Goal: Task Accomplishment & Management: Complete application form

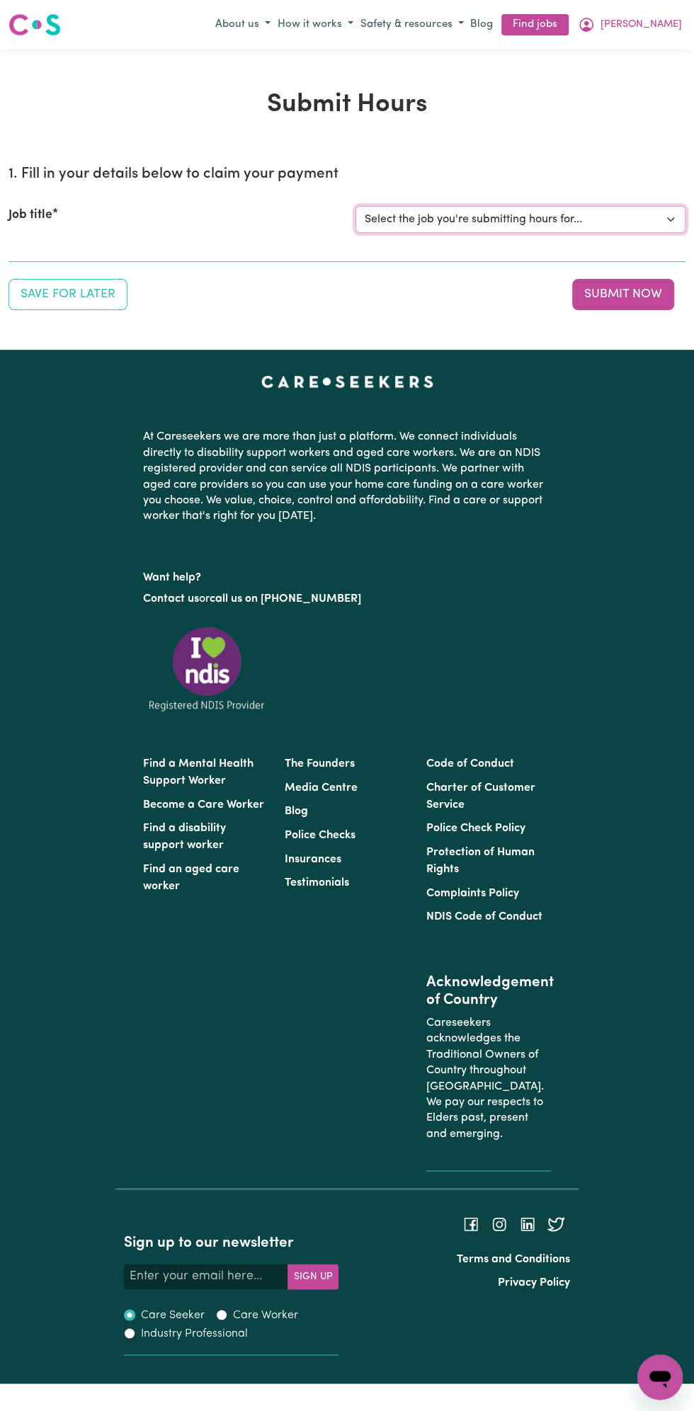
click at [451, 224] on select "Select the job you're submitting hours for... [Vartouhie ([PERSON_NAME]) [PERSO…" at bounding box center [520, 219] width 330 height 27
select select "13810"
click at [355, 206] on select "Select the job you're submitting hours for... [Vartouhie ([PERSON_NAME]) [PERSO…" at bounding box center [520, 219] width 330 height 27
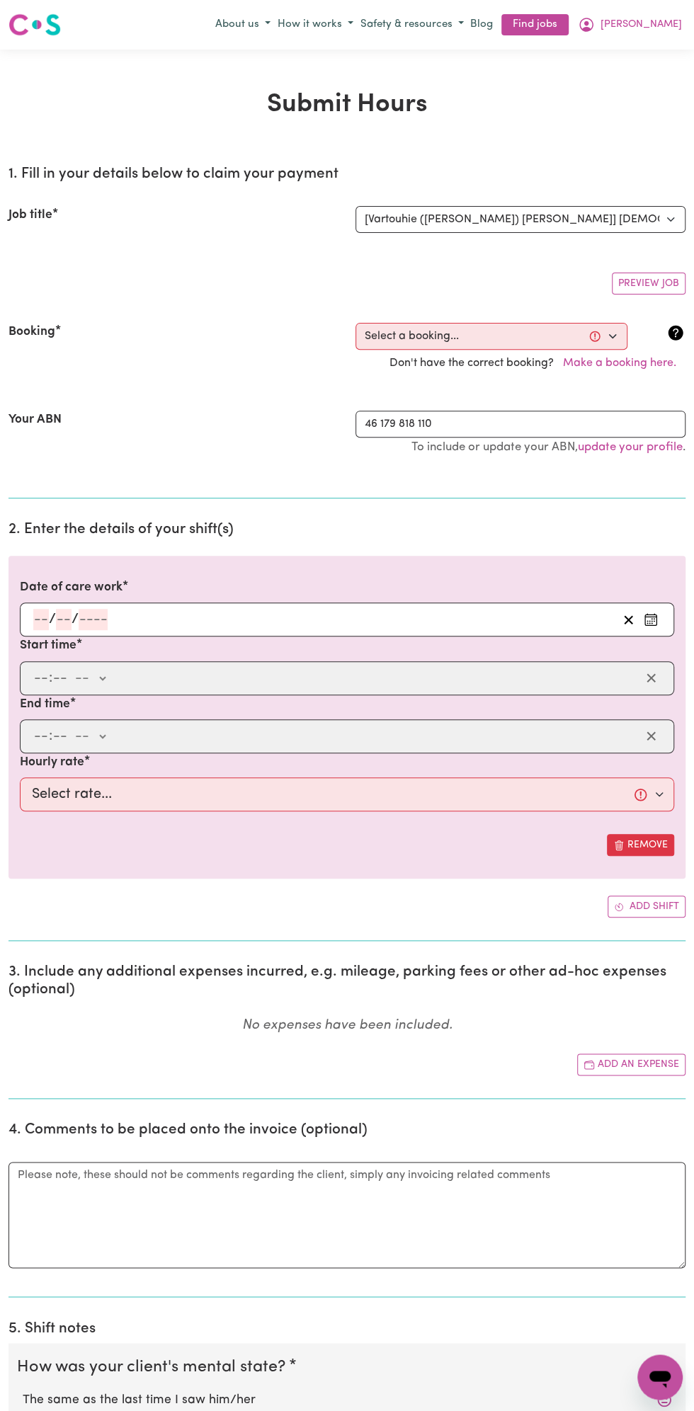
click at [89, 531] on h2 "2. Enter the details of your shift(s)" at bounding box center [346, 530] width 677 height 18
click at [101, 609] on input "number" at bounding box center [93, 619] width 29 height 21
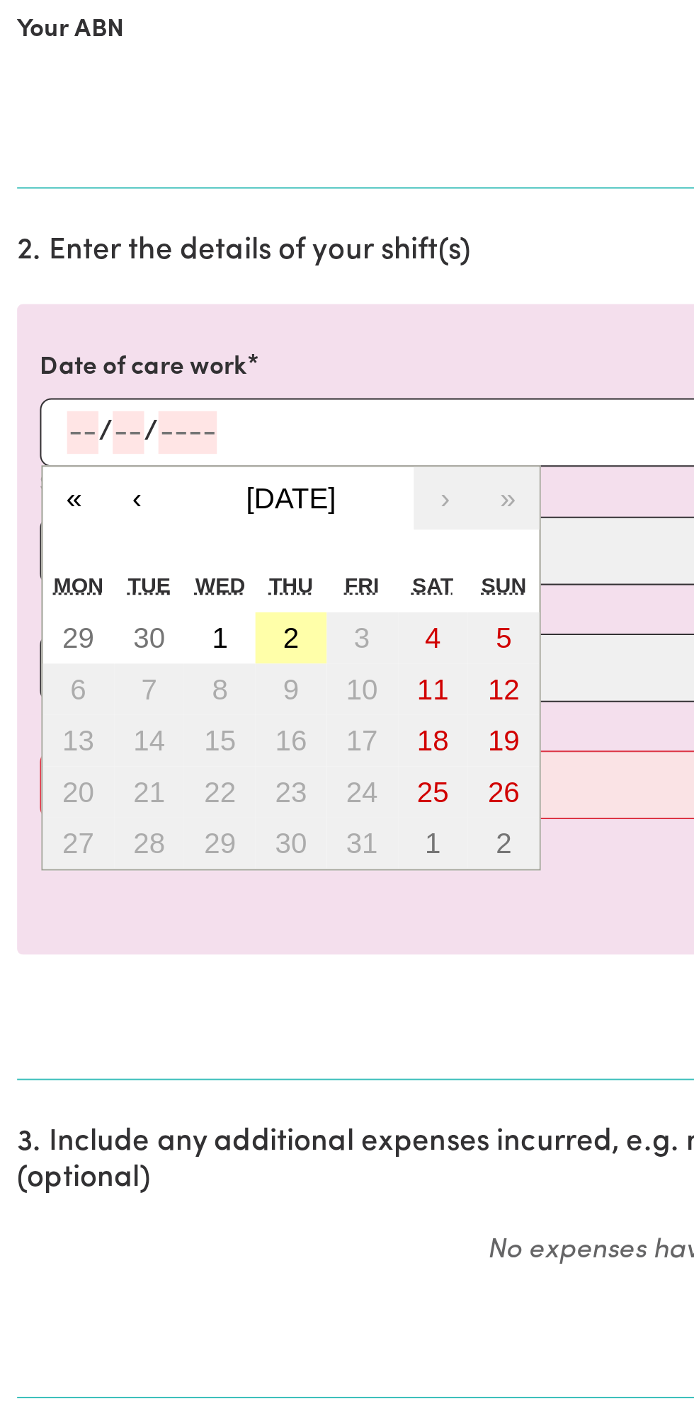
click at [149, 726] on button "2" at bounding box center [144, 721] width 35 height 25
type input "[DATE]"
type input "2"
type input "10"
type input "2025"
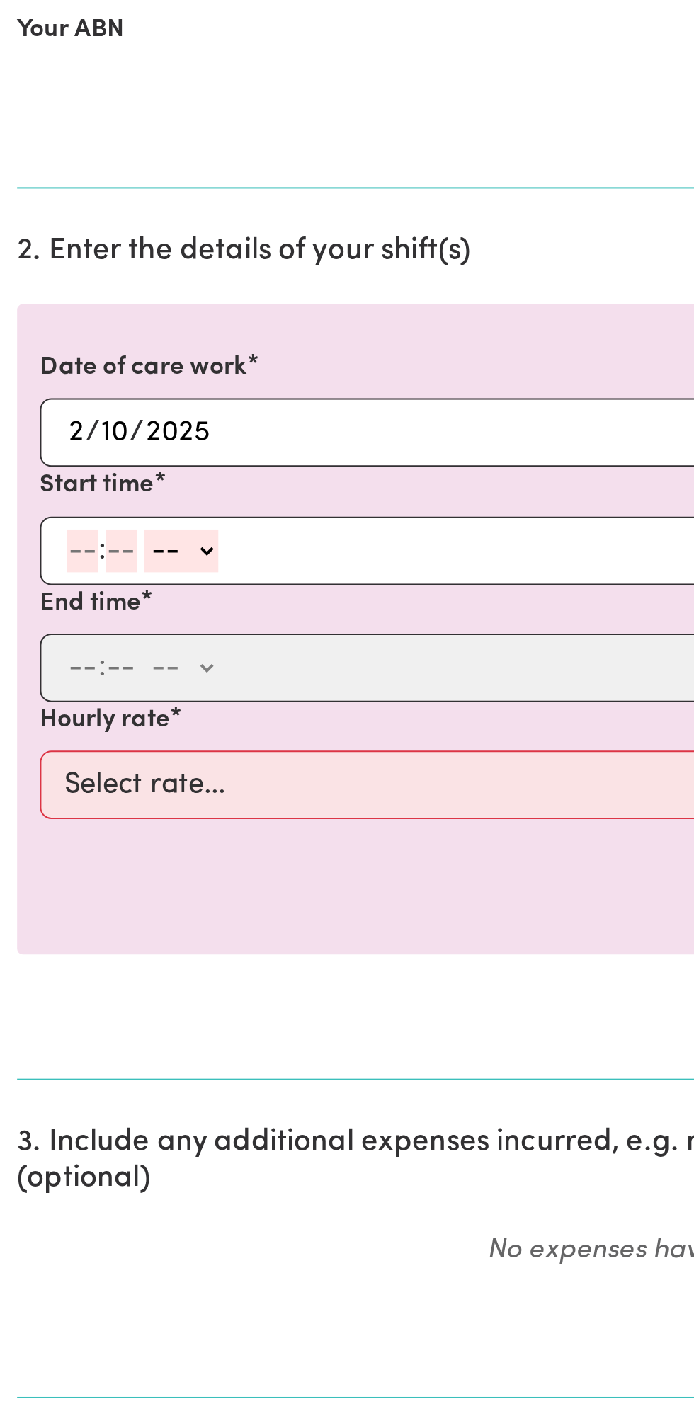
click at [36, 676] on input "number" at bounding box center [41, 678] width 16 height 21
type input "8"
type input "0"
click at [106, 676] on select "-- am pm" at bounding box center [87, 678] width 37 height 21
select select "am"
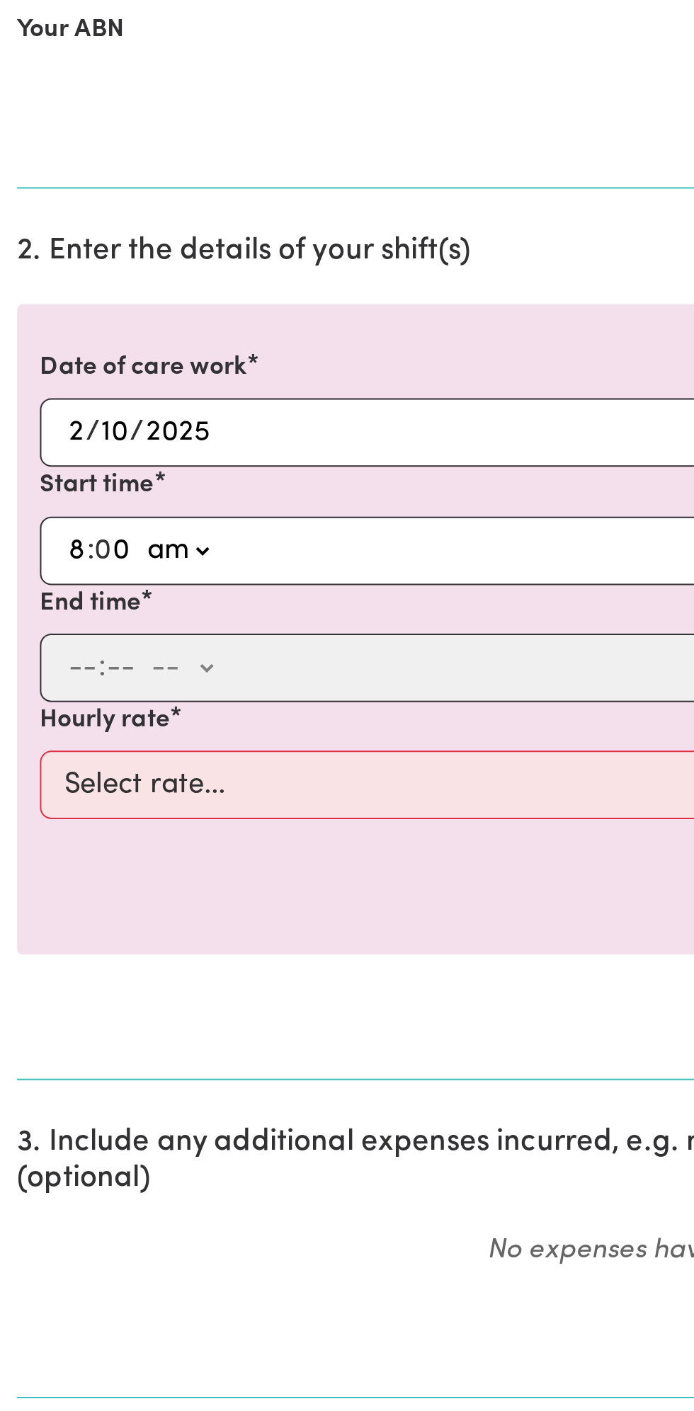
click at [69, 668] on select "-- am pm" at bounding box center [87, 678] width 37 height 21
type input "08:00"
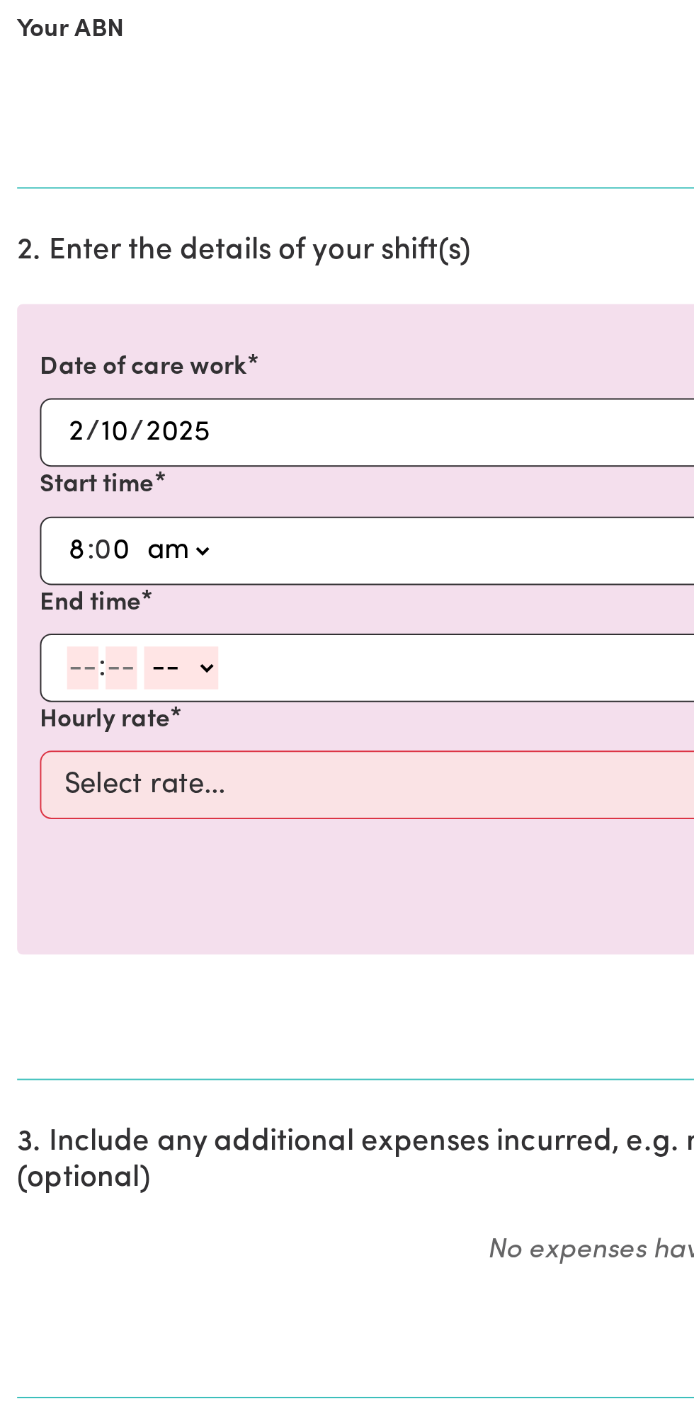
click at [38, 733] on input "number" at bounding box center [41, 736] width 16 height 21
type input "9"
type input "0"
click at [102, 736] on select "-- am pm" at bounding box center [87, 736] width 37 height 21
select select "am"
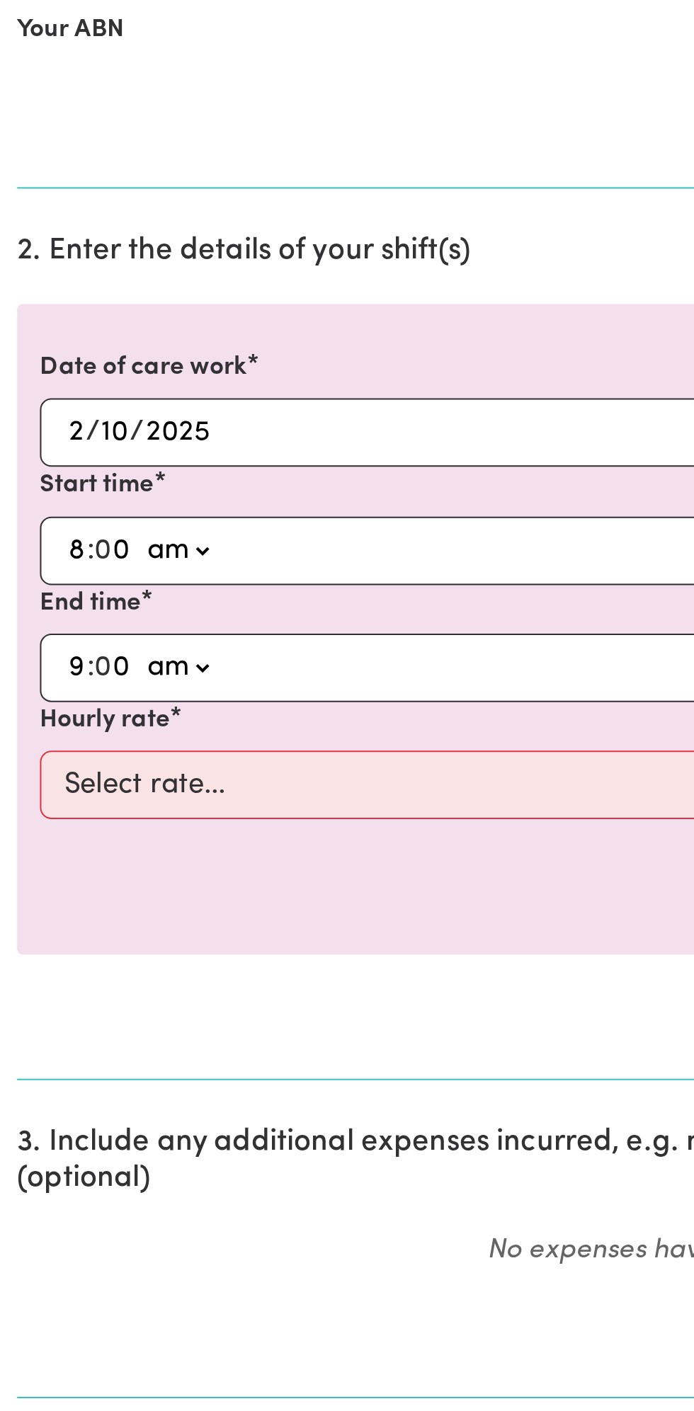
click at [69, 726] on select "-- am pm" at bounding box center [87, 736] width 37 height 21
type input "09:00"
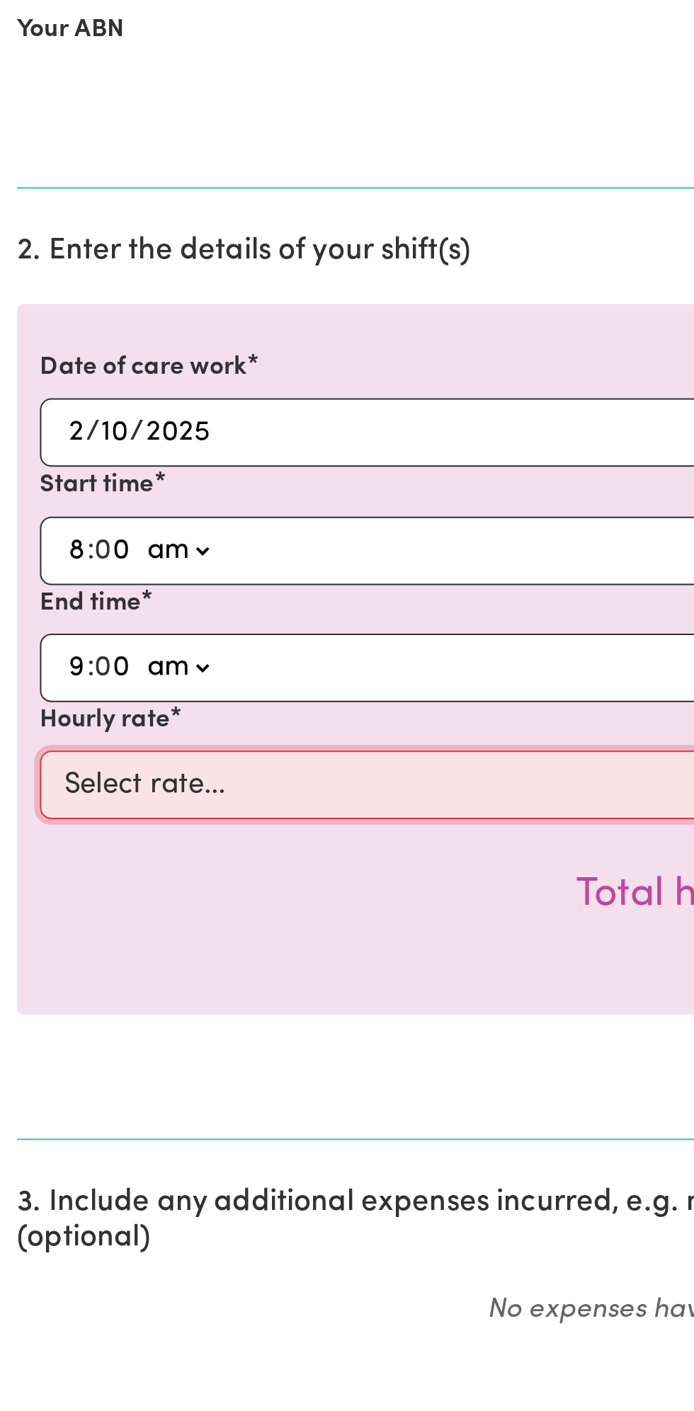
click at [154, 791] on select "Select rate... $49.00 (Weekday) $60.00 ([DATE])" at bounding box center [347, 795] width 654 height 34
select select "49-Weekday"
click at [20, 778] on select "Select rate... $49.00 (Weekday) $60.00 ([DATE])" at bounding box center [347, 795] width 654 height 34
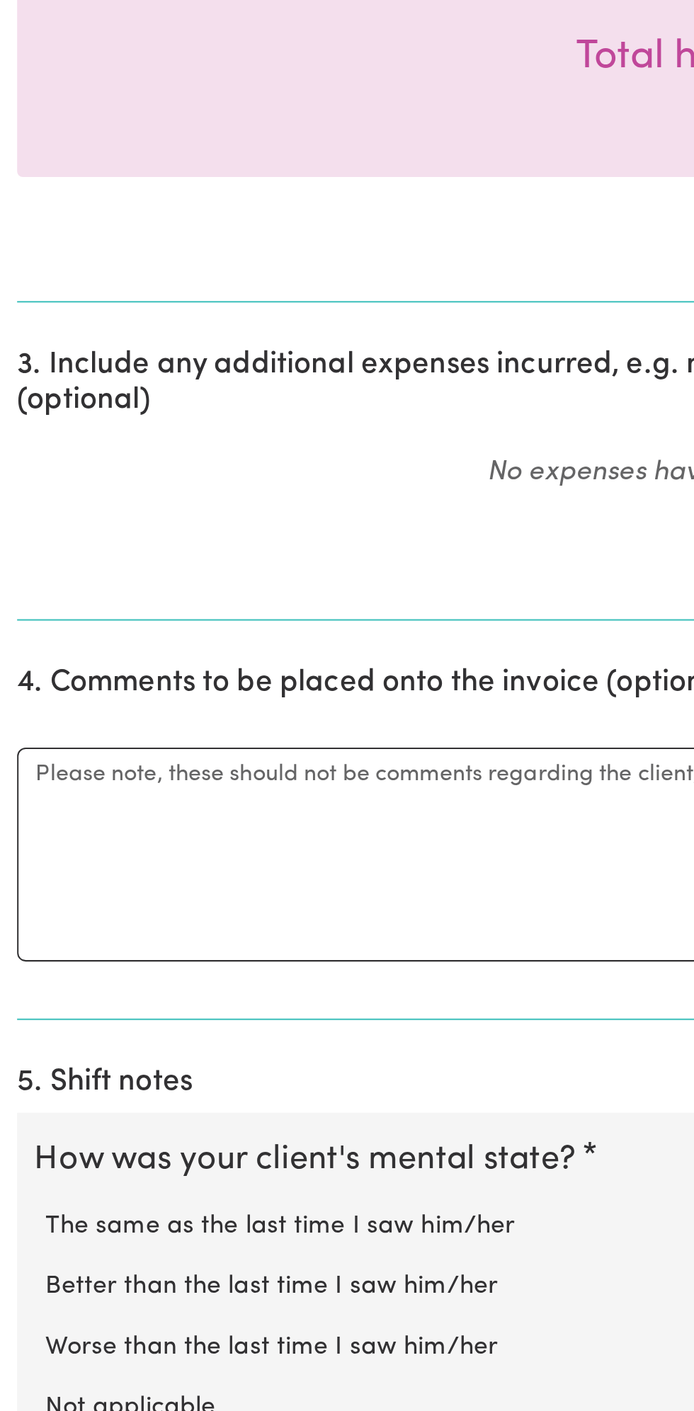
scroll to position [112, 0]
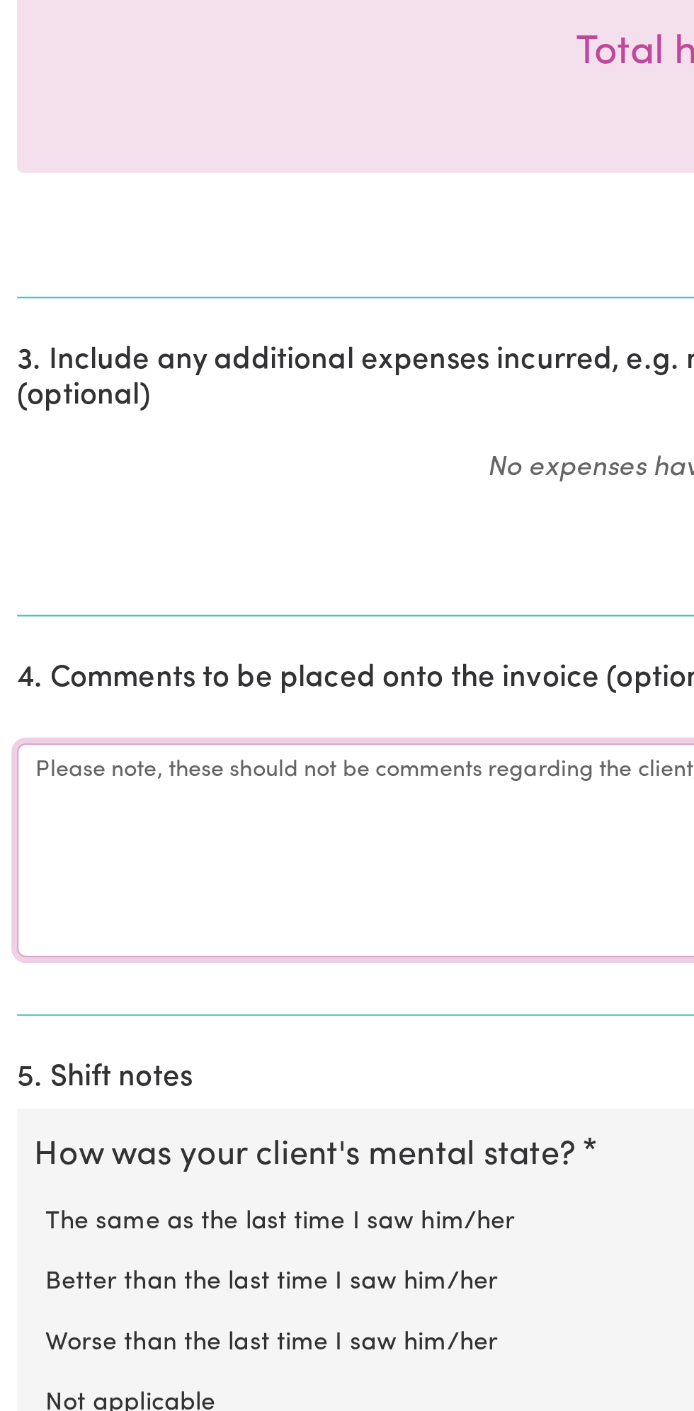
click at [157, 1114] on textarea "Comments" at bounding box center [346, 1133] width 677 height 106
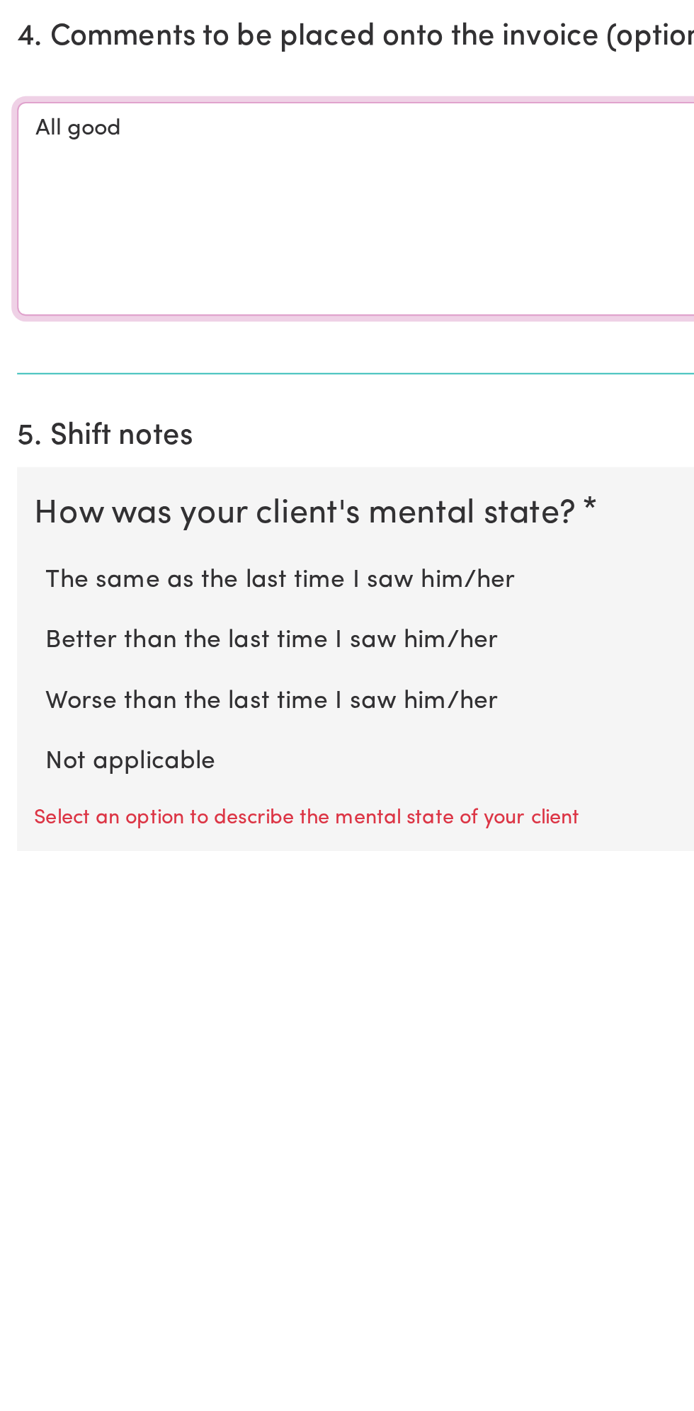
scroll to position [155, 0]
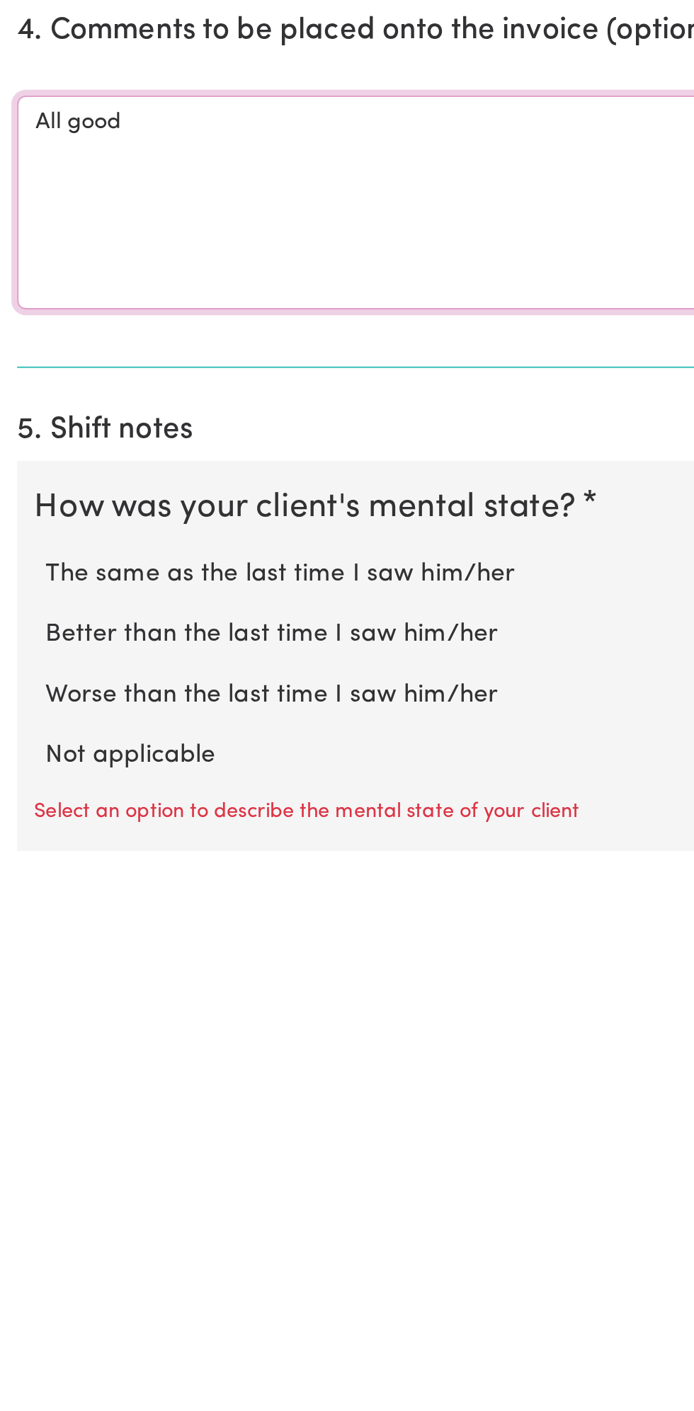
type textarea "All good"
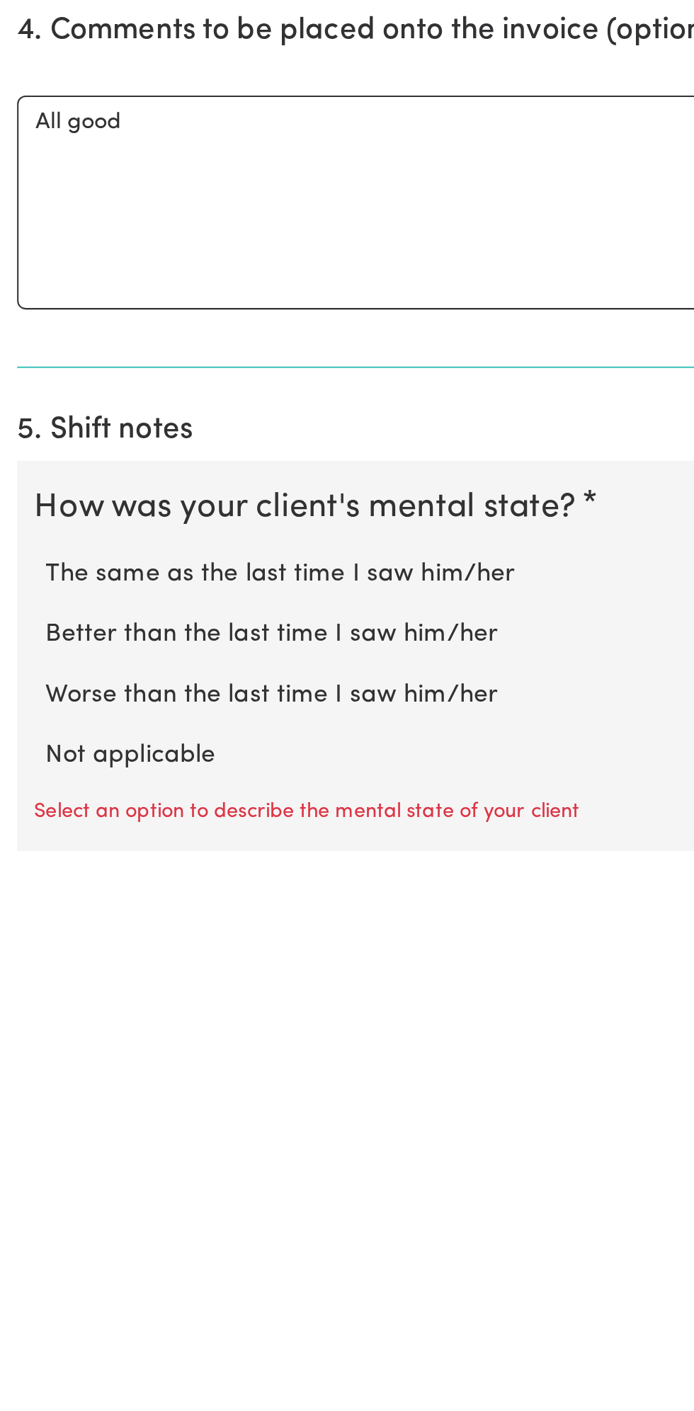
click at [98, 1358] on label "Not applicable" at bounding box center [347, 1364] width 649 height 18
click at [23, 1355] on input "Not applicable" at bounding box center [22, 1355] width 1 height 1
radio input "true"
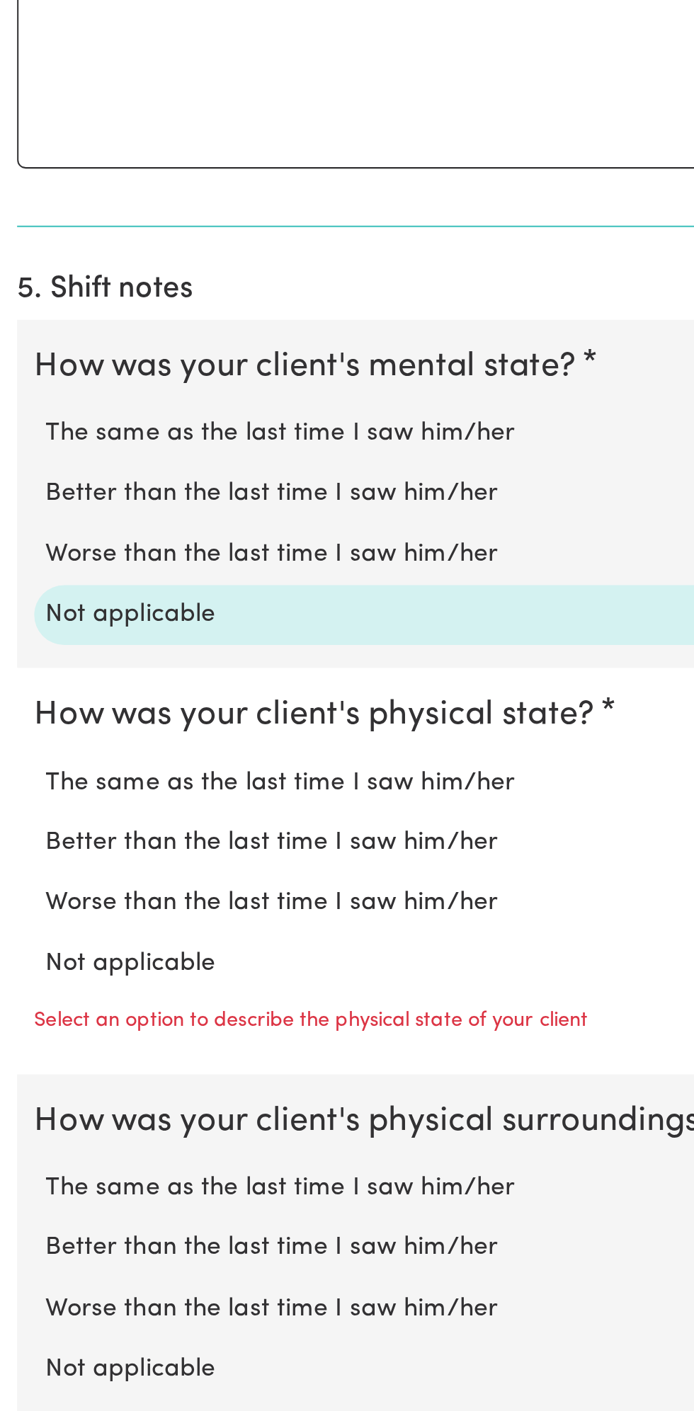
scroll to position [519, 0]
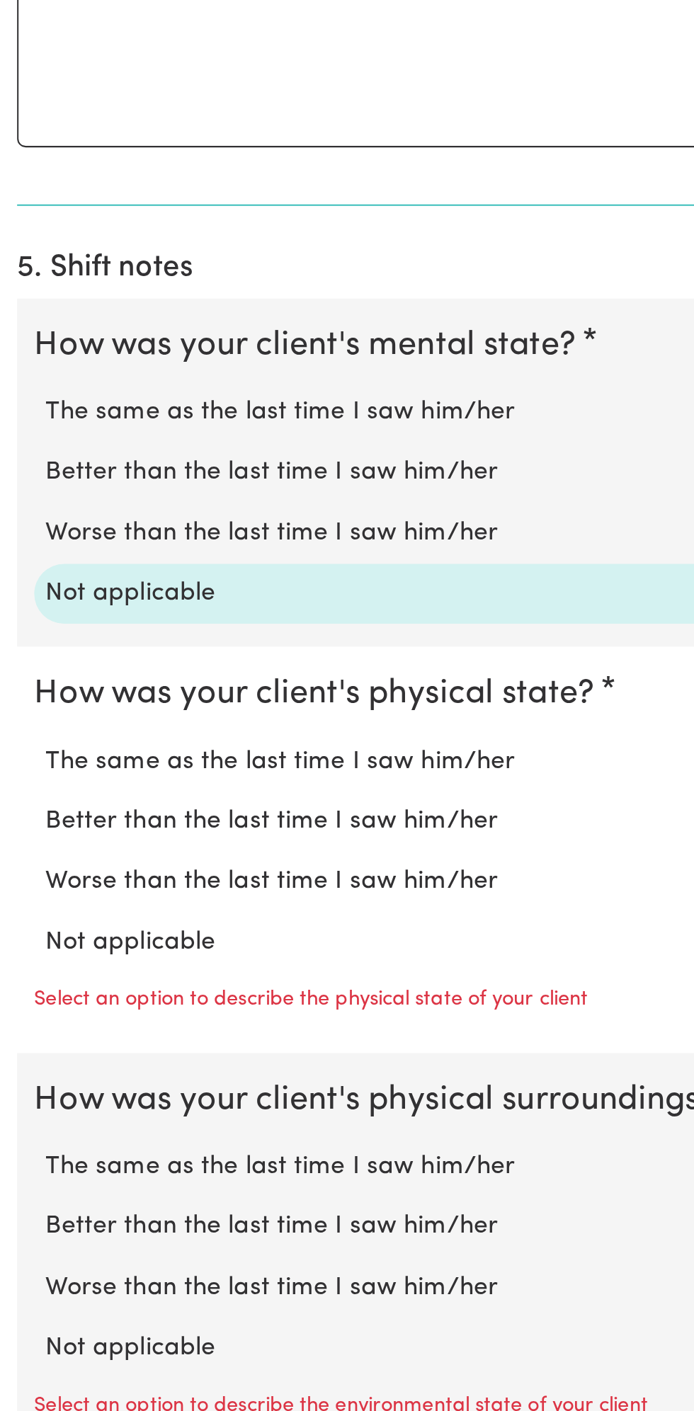
click at [96, 1169] on label "Not applicable" at bounding box center [347, 1174] width 649 height 18
click at [23, 1165] on input "Not applicable" at bounding box center [22, 1164] width 1 height 1
radio input "true"
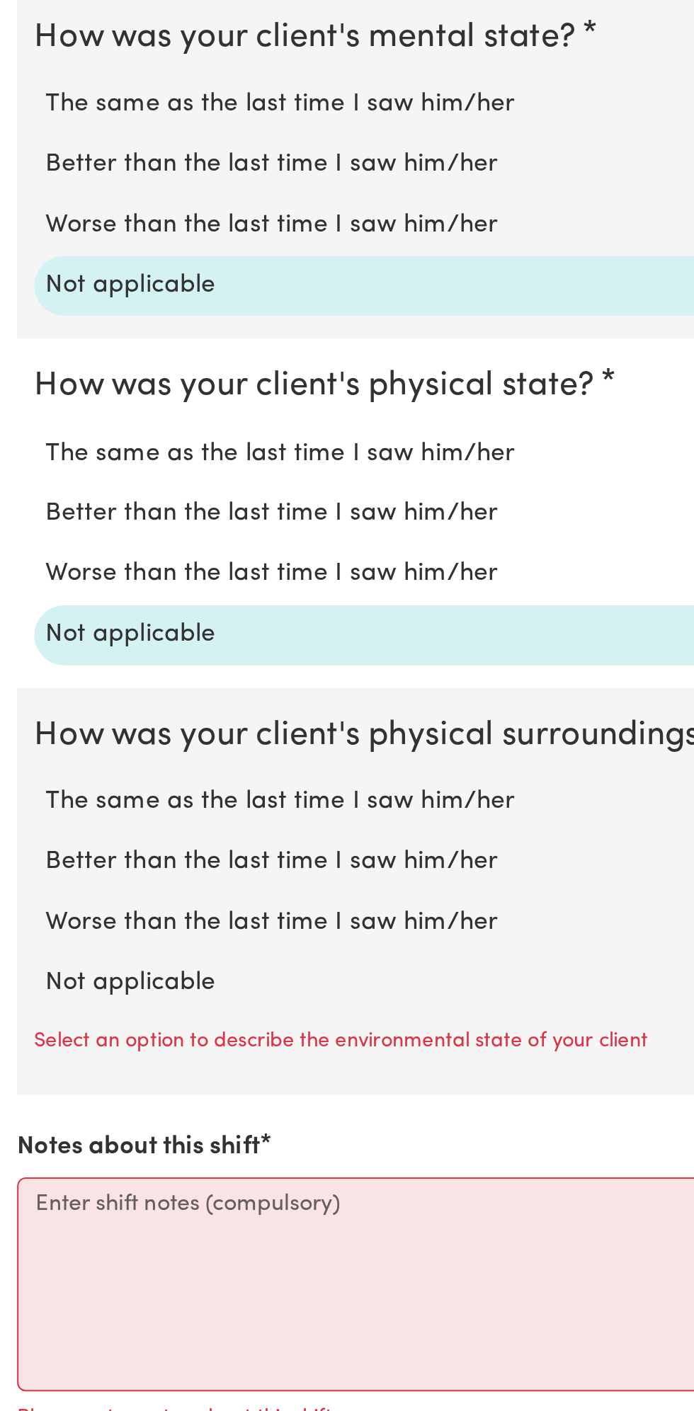
scroll to position [668, 0]
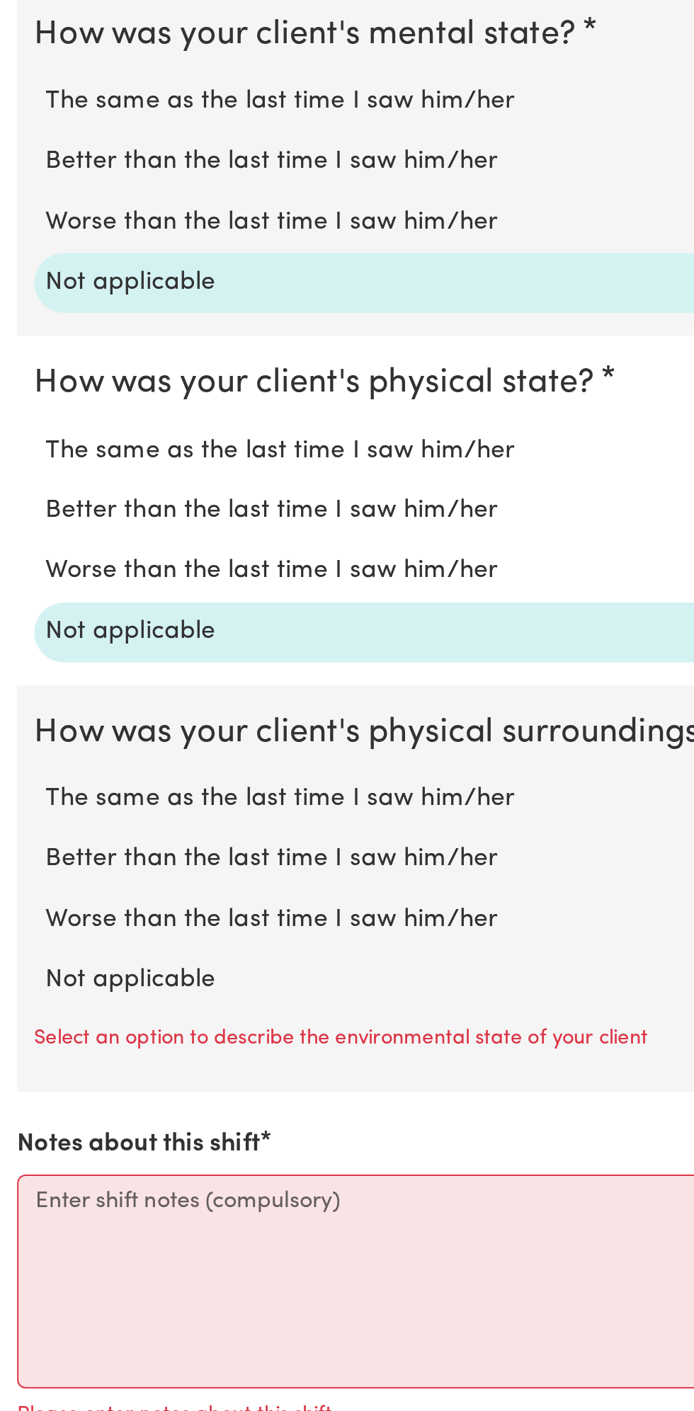
click at [103, 1193] on label "Not applicable" at bounding box center [347, 1197] width 649 height 18
click at [23, 1188] on input "Not applicable" at bounding box center [22, 1188] width 1 height 1
radio input "true"
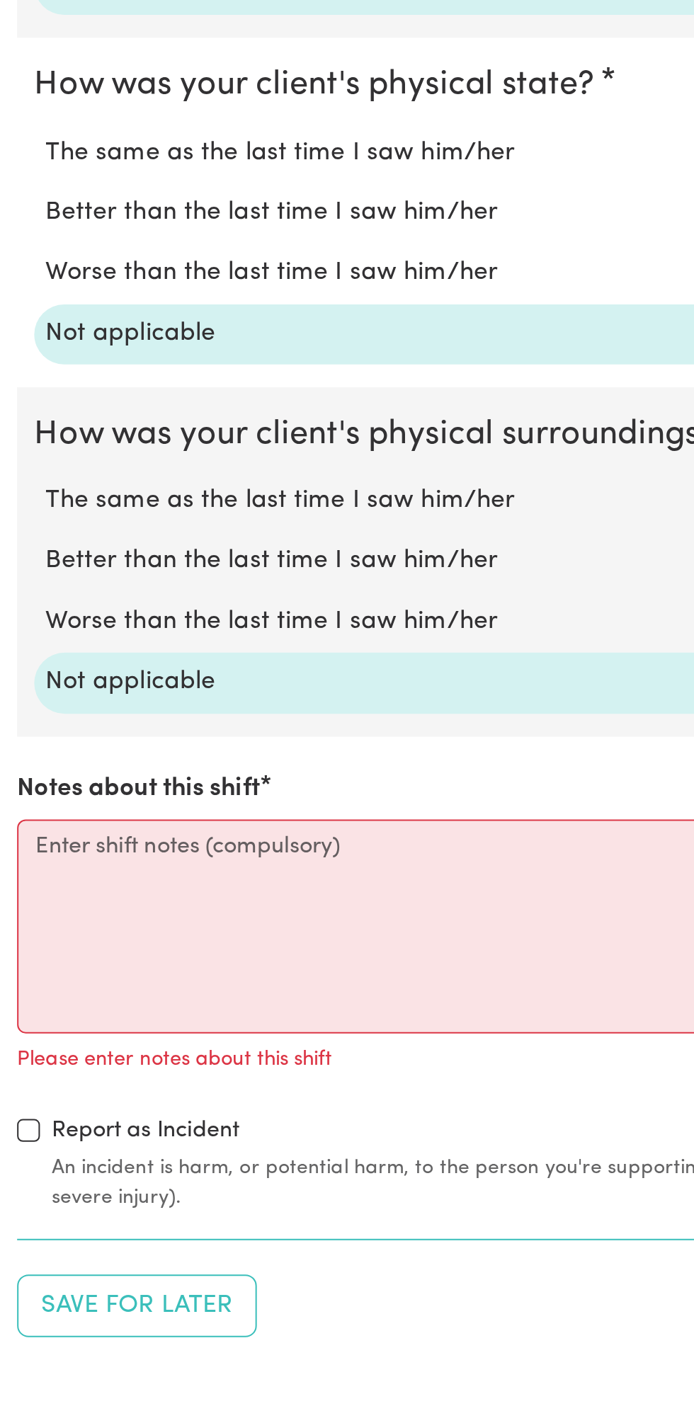
scroll to position [817, 0]
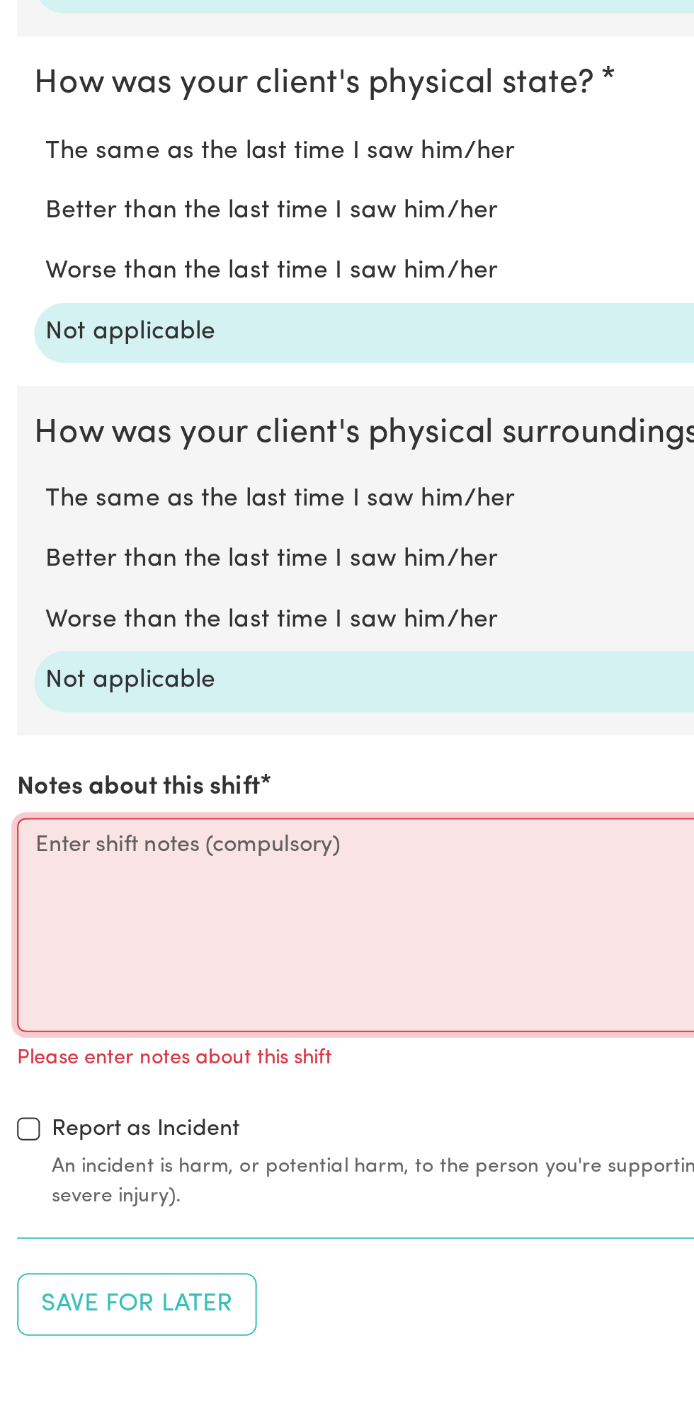
click at [165, 1155] on textarea "Notes about this shift" at bounding box center [346, 1170] width 677 height 106
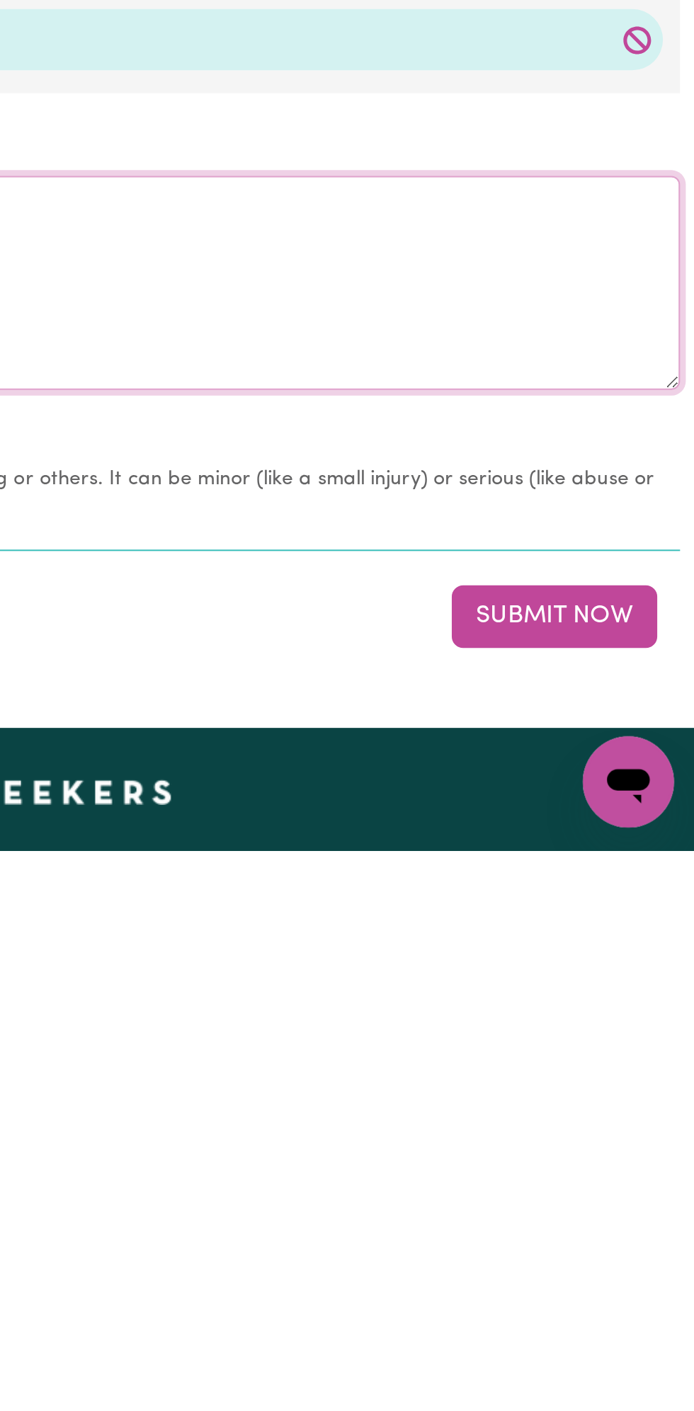
scroll to position [858, 0]
type textarea "Nothing changes all good"
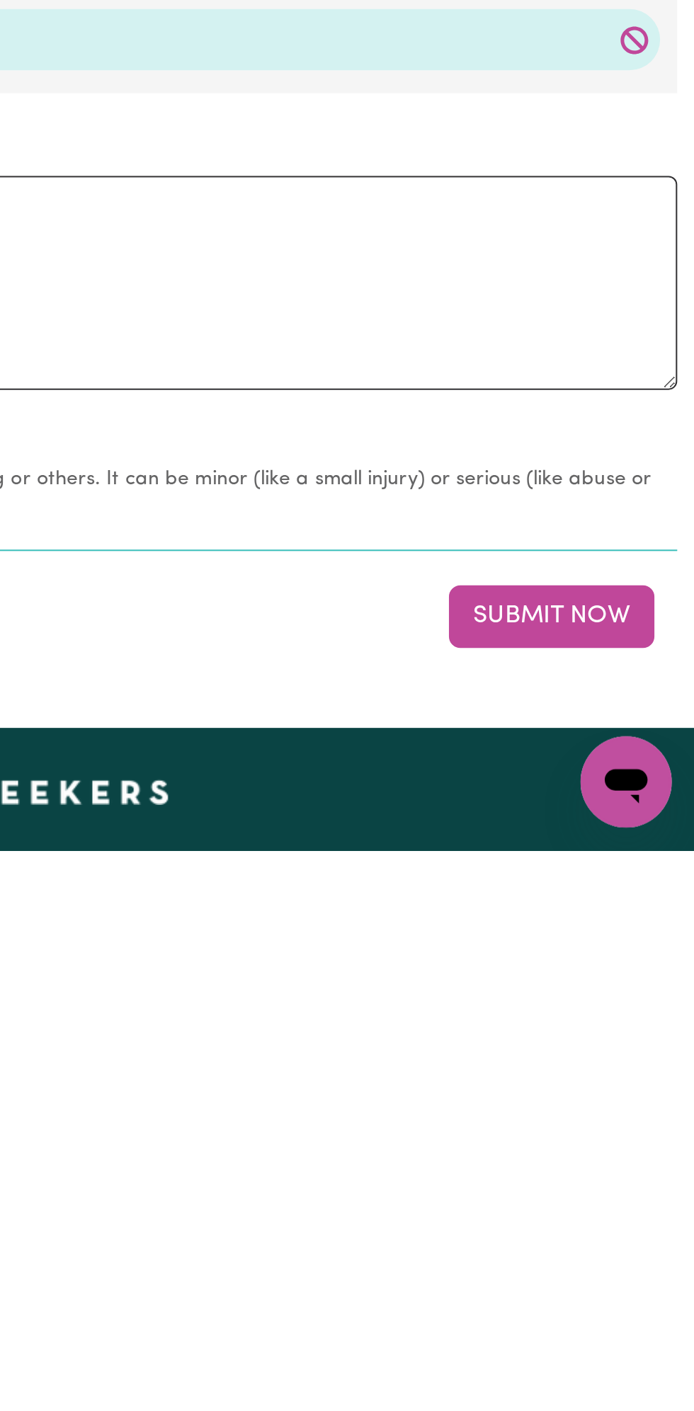
click at [628, 1301] on button "Submit Now" at bounding box center [623, 1295] width 102 height 31
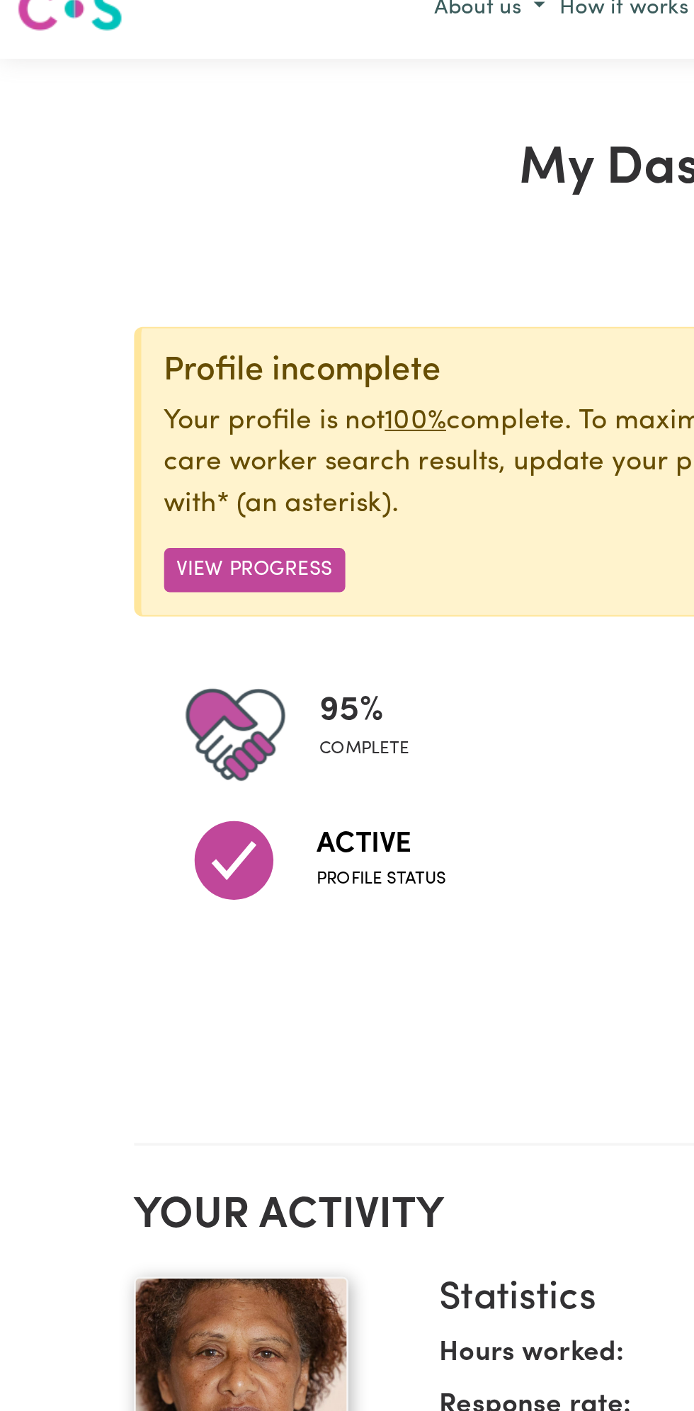
scroll to position [0, 0]
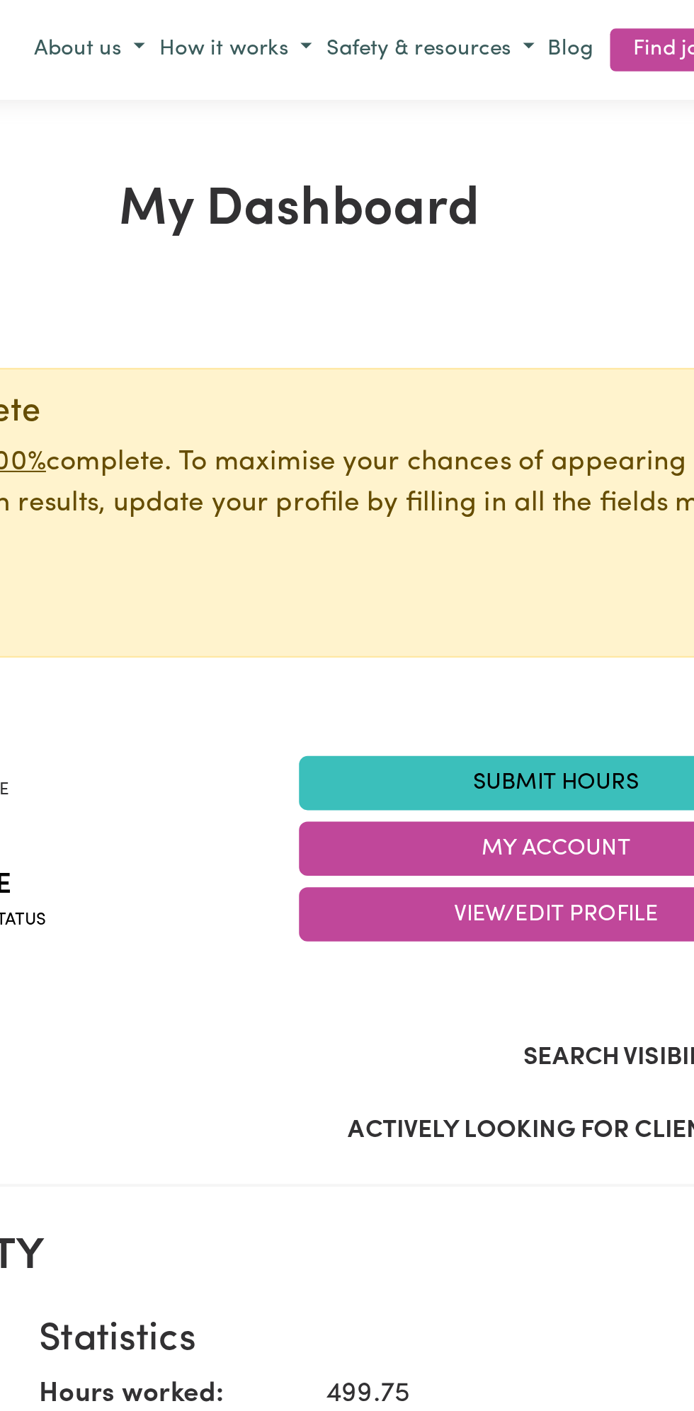
click at [470, 384] on link "Submit Hours" at bounding box center [474, 388] width 255 height 27
